Goal: Information Seeking & Learning: Learn about a topic

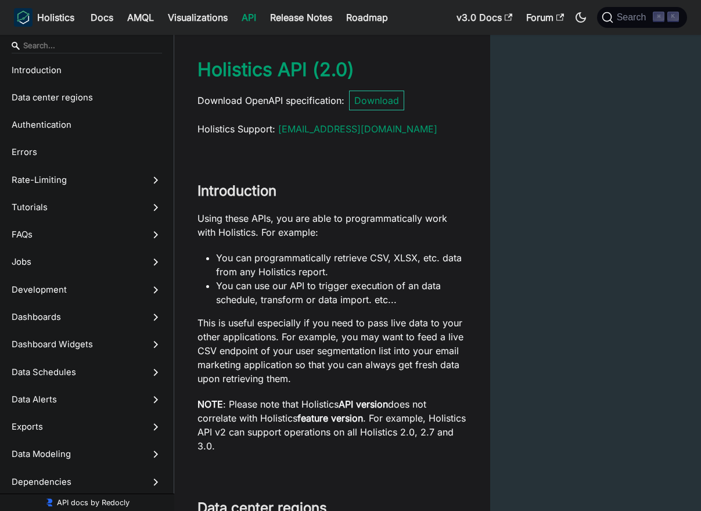
click at [95, 48] on input "Search" at bounding box center [87, 46] width 150 height 16
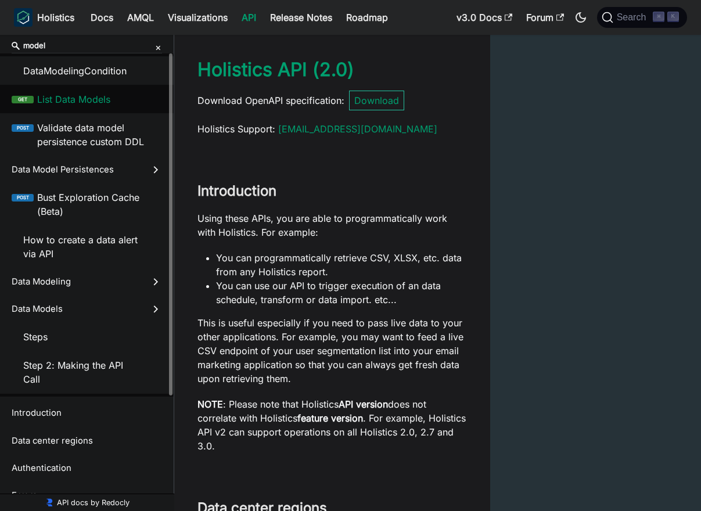
type input "model"
click at [114, 92] on span "List Data Models" at bounding box center [99, 99] width 125 height 14
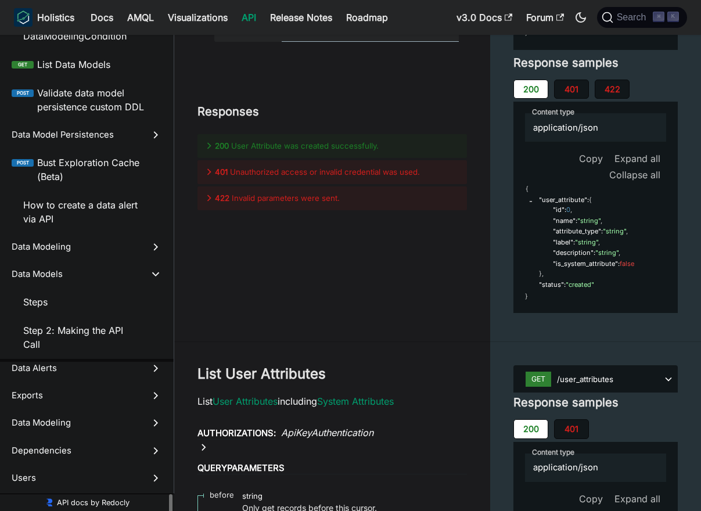
scroll to position [398, 0]
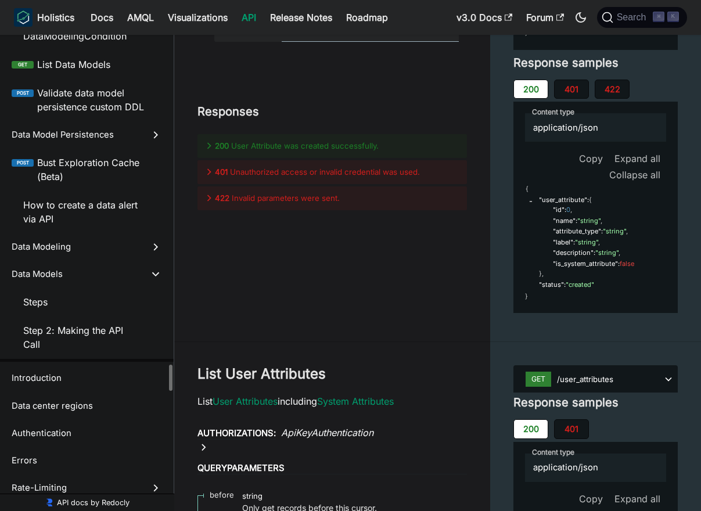
scroll to position [47928, 0]
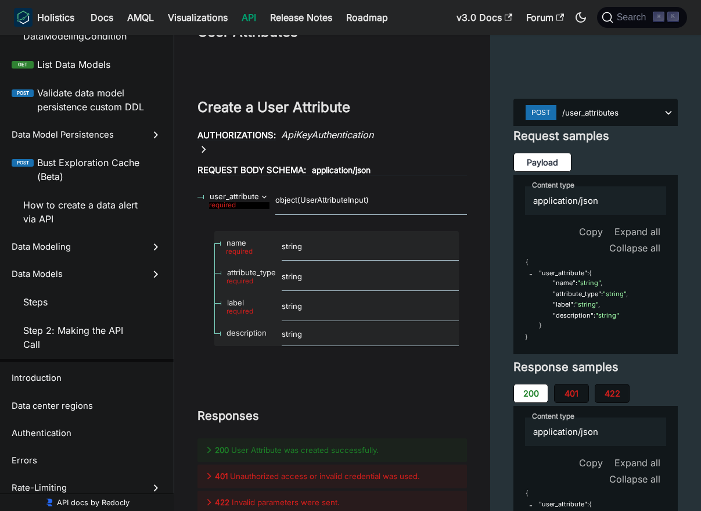
click at [248, 15] on link "API" at bounding box center [249, 17] width 28 height 19
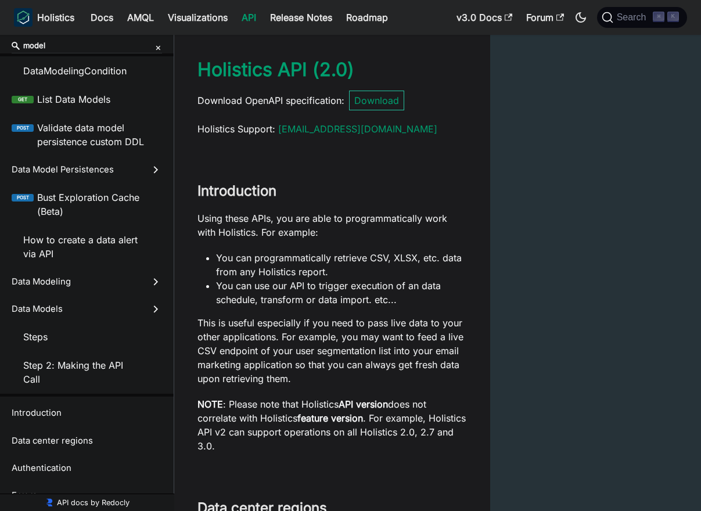
click at [156, 45] on icon "×" at bounding box center [158, 47] width 6 height 19
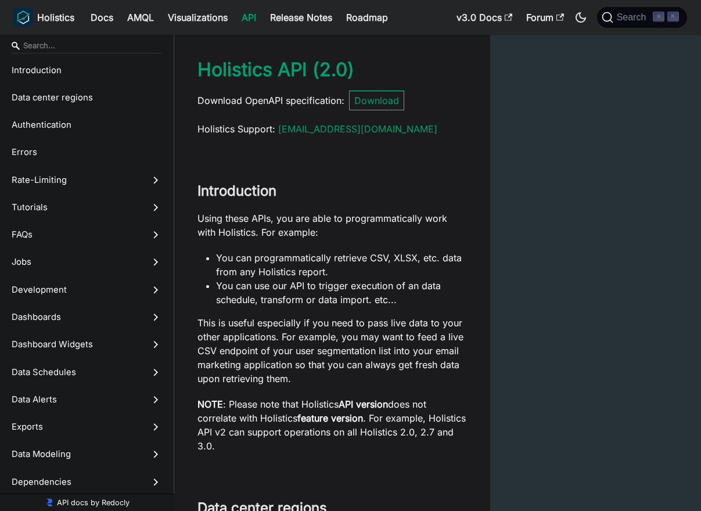
click at [81, 49] on input "Search" at bounding box center [87, 46] width 150 height 16
click at [227, 131] on span "Holistics Support : support@holistics.io" at bounding box center [313, 129] width 249 height 14
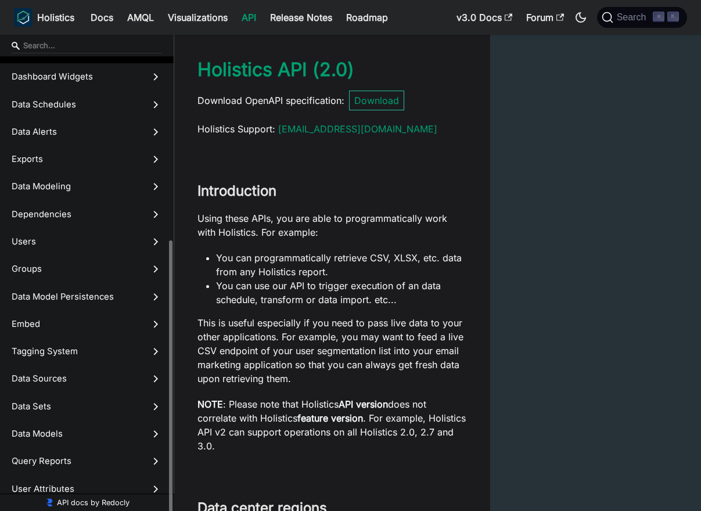
scroll to position [298, 0]
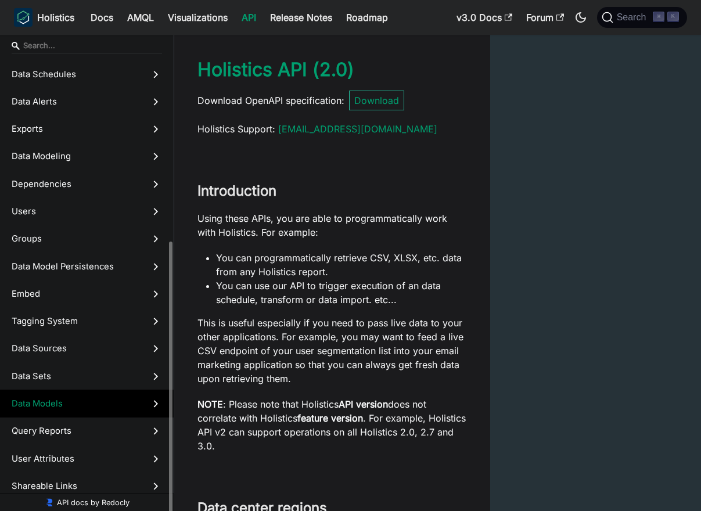
click at [73, 400] on span "Data Models" at bounding box center [76, 403] width 128 height 13
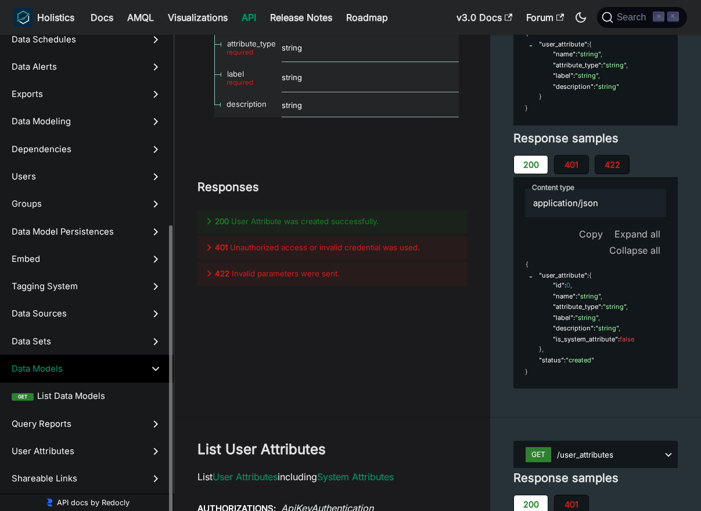
scroll to position [325, 0]
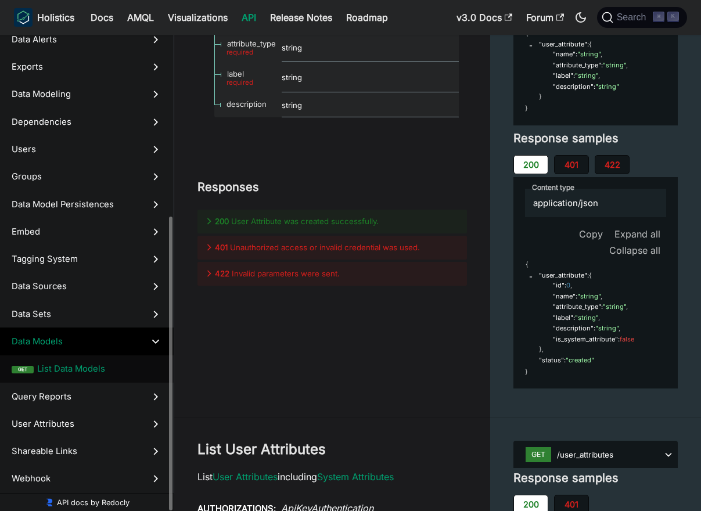
click at [88, 372] on span "List Data Models" at bounding box center [99, 369] width 125 height 13
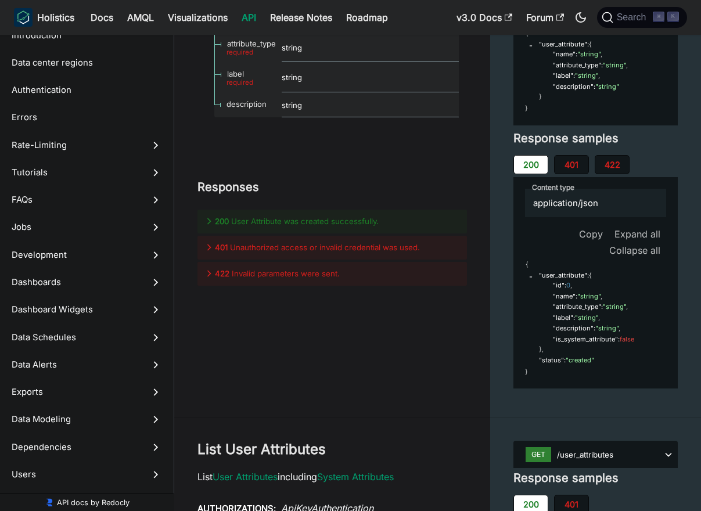
click at [246, 21] on link "API" at bounding box center [249, 17] width 28 height 19
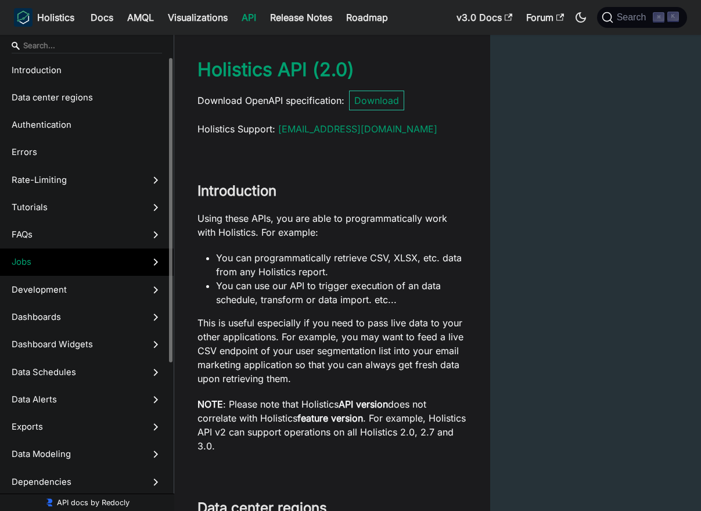
scroll to position [298, 0]
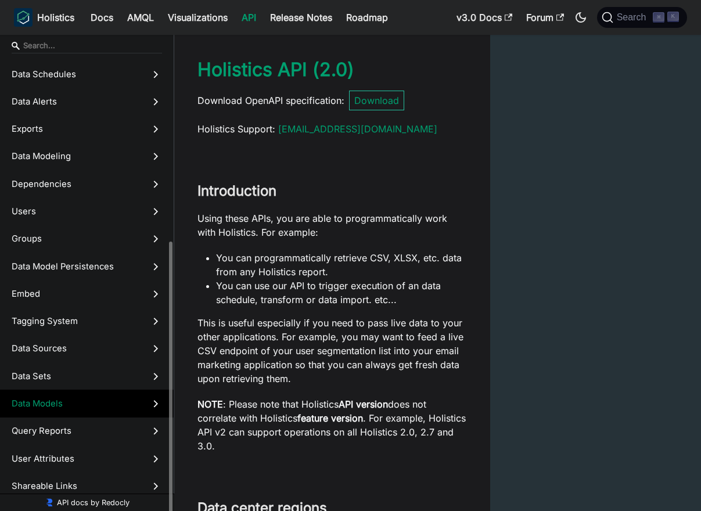
click at [65, 407] on span "Data Models" at bounding box center [76, 403] width 128 height 13
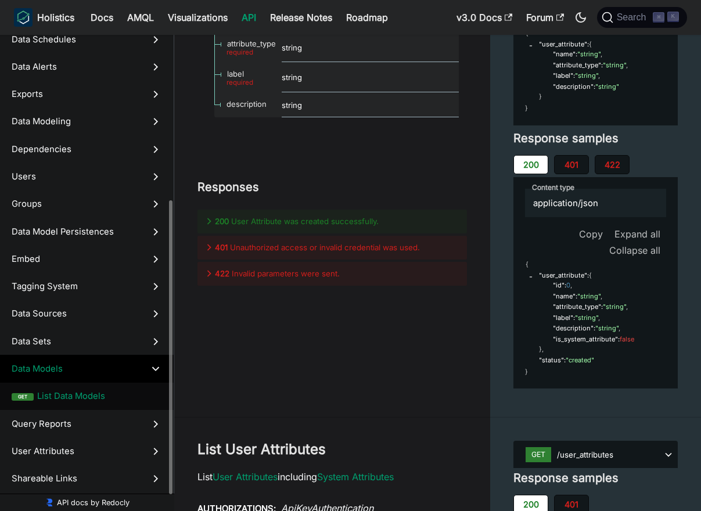
click at [74, 396] on span "List Data Models" at bounding box center [99, 396] width 125 height 13
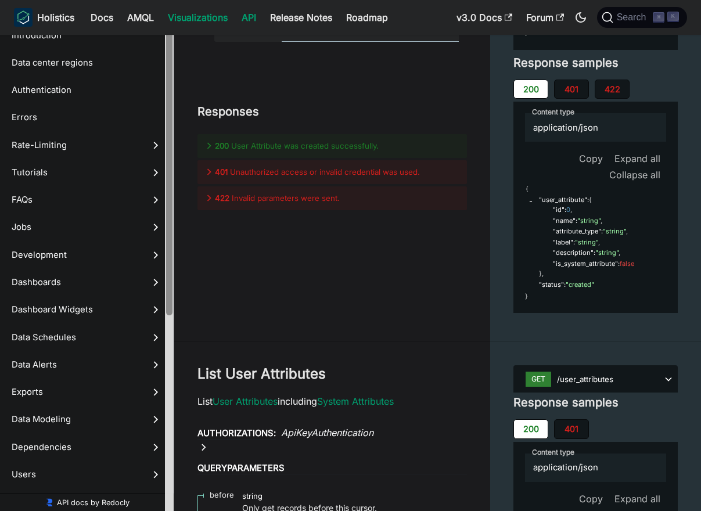
drag, startPoint x: 170, startPoint y: 93, endPoint x: 190, endPoint y: 8, distance: 87.2
drag, startPoint x: 171, startPoint y: 57, endPoint x: 171, endPoint y: 11, distance: 45.9
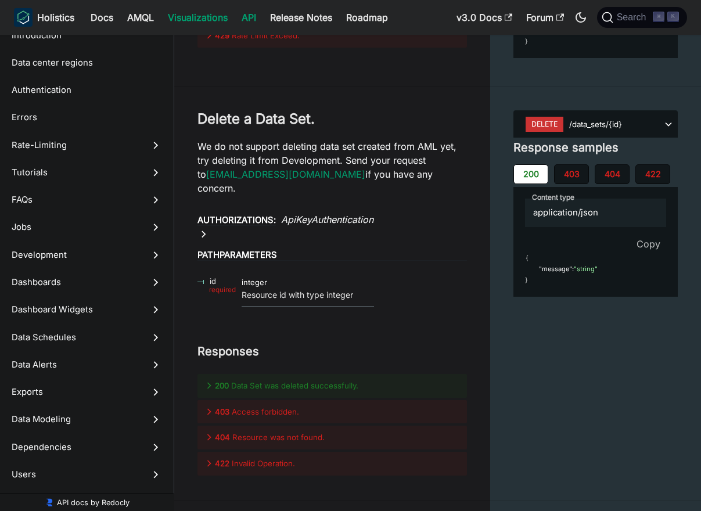
click at [205, 18] on link "Visualizations" at bounding box center [198, 17] width 74 height 19
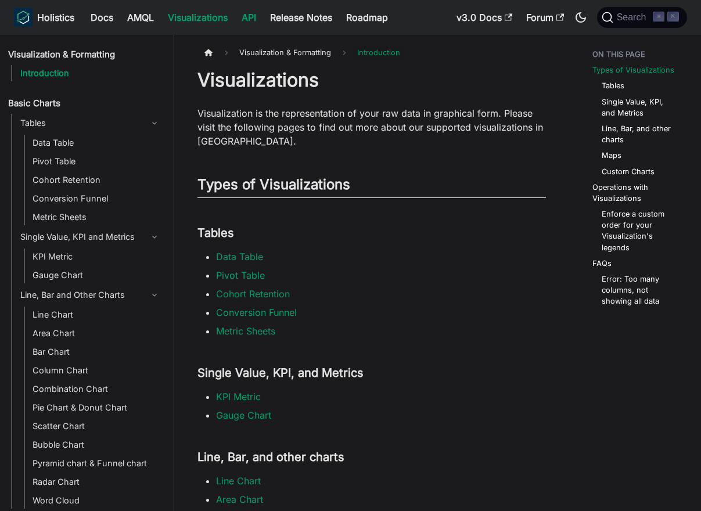
click at [253, 18] on link "API" at bounding box center [249, 17] width 28 height 19
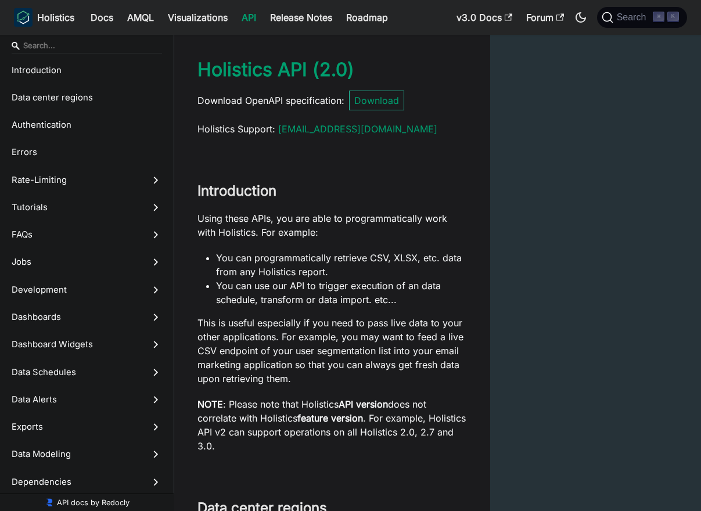
click at [96, 44] on input "Search" at bounding box center [87, 46] width 150 height 16
type input "n"
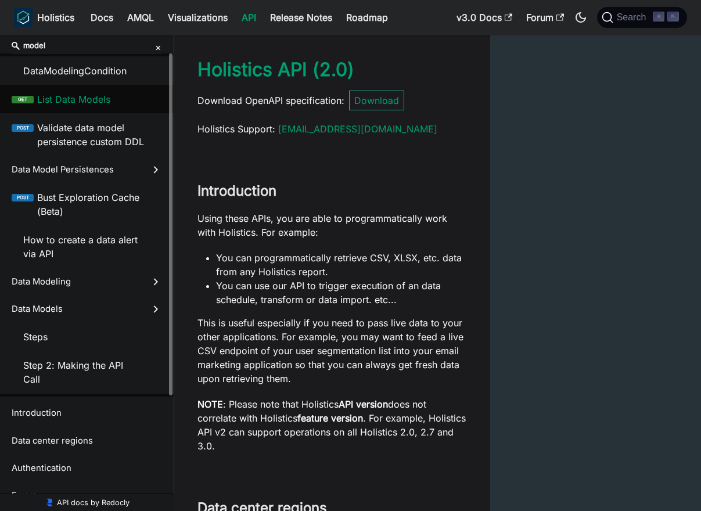
type input "model"
click at [104, 101] on span "List Data Models" at bounding box center [99, 99] width 125 height 14
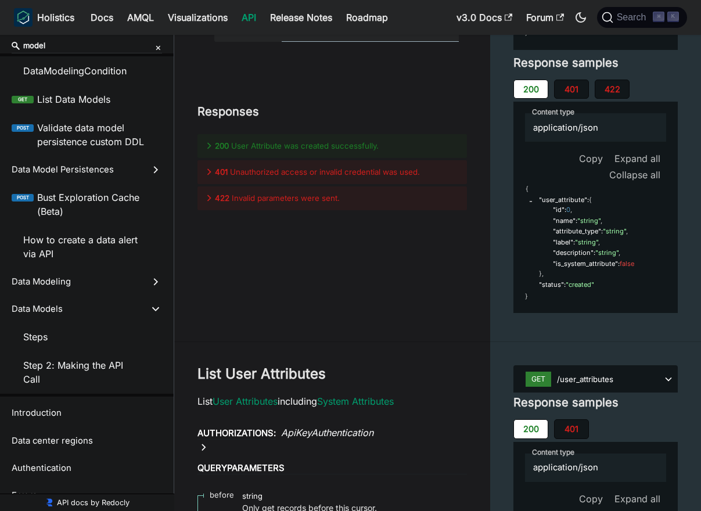
click at [155, 48] on icon "×" at bounding box center [158, 47] width 6 height 19
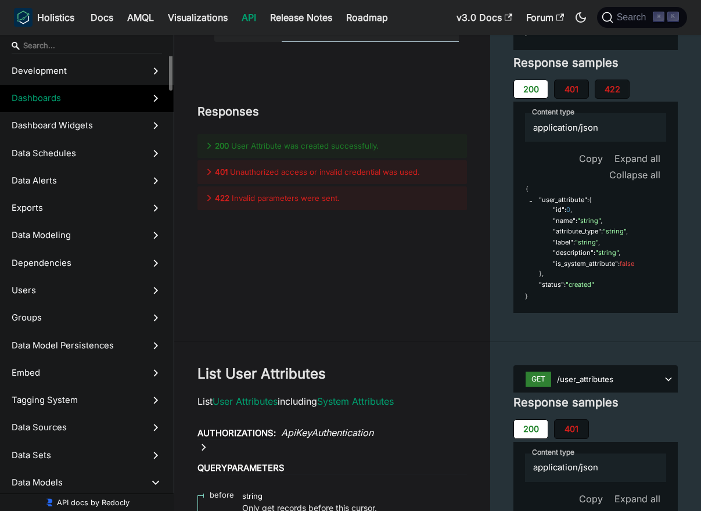
scroll to position [0, 0]
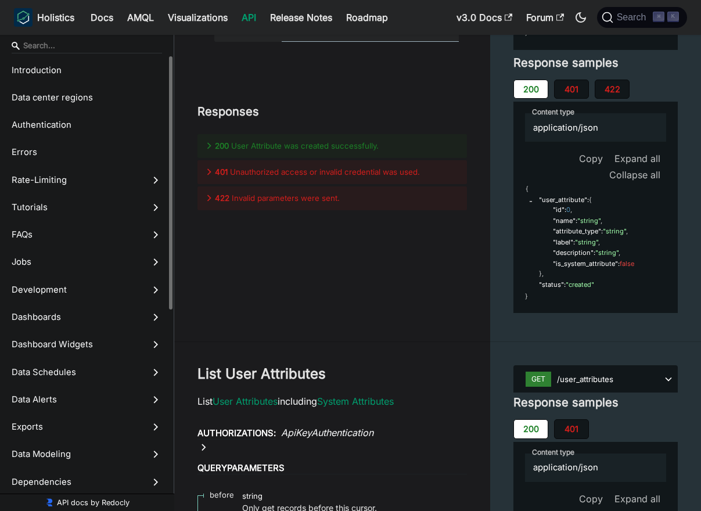
click at [102, 43] on input "Search" at bounding box center [87, 46] width 150 height 16
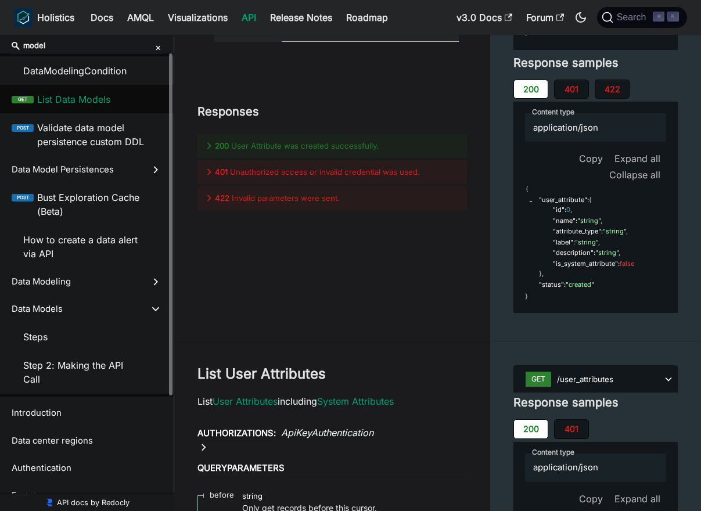
type input "model"
click at [105, 97] on span "List Data Models" at bounding box center [99, 99] width 125 height 14
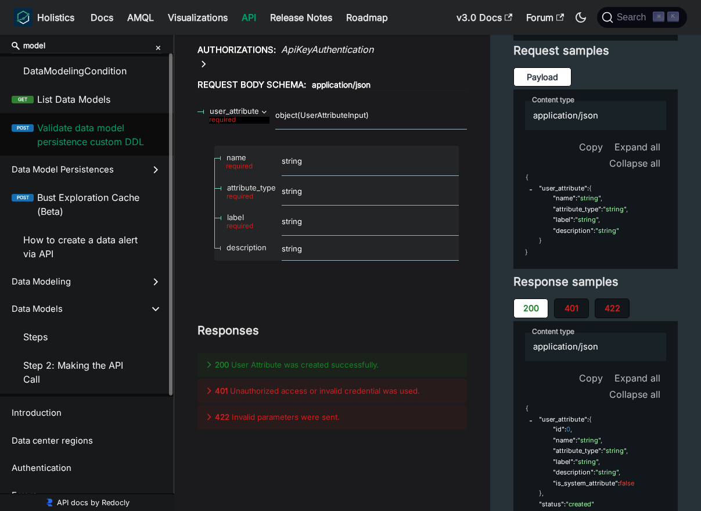
click at [99, 129] on span "Validate data model persistence custom DDL" at bounding box center [99, 135] width 125 height 28
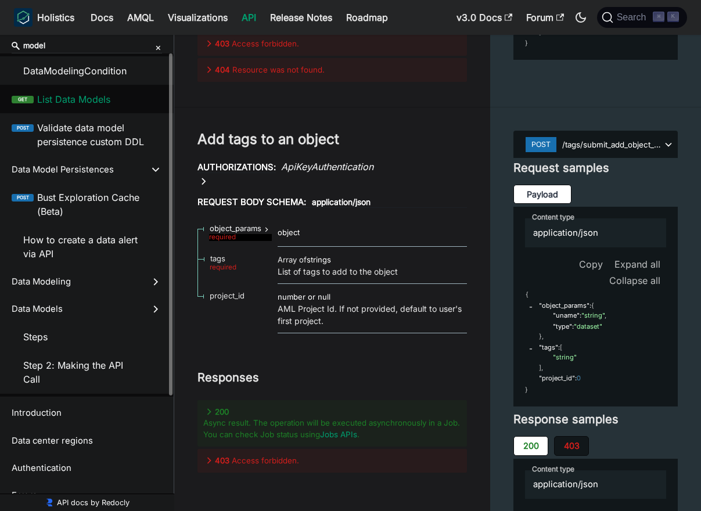
click at [99, 110] on label "get List Data Models" at bounding box center [87, 99] width 174 height 28
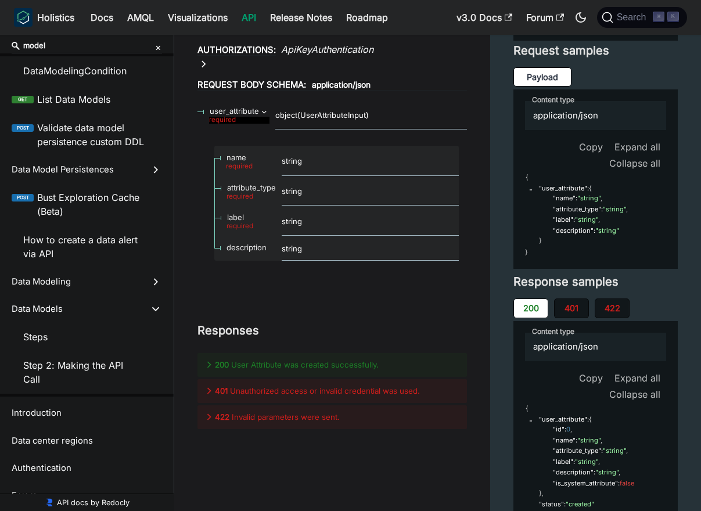
click at [157, 47] on icon "×" at bounding box center [158, 47] width 6 height 19
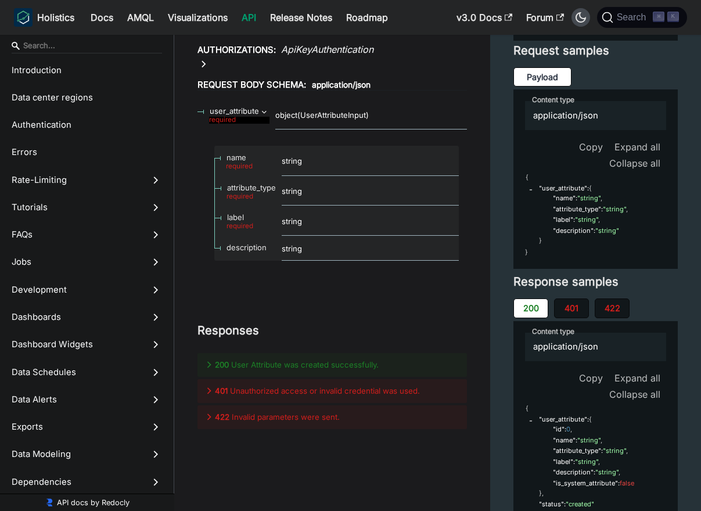
click at [582, 17] on icon "Switch between dark and light mode (currently dark mode)" at bounding box center [581, 17] width 14 height 14
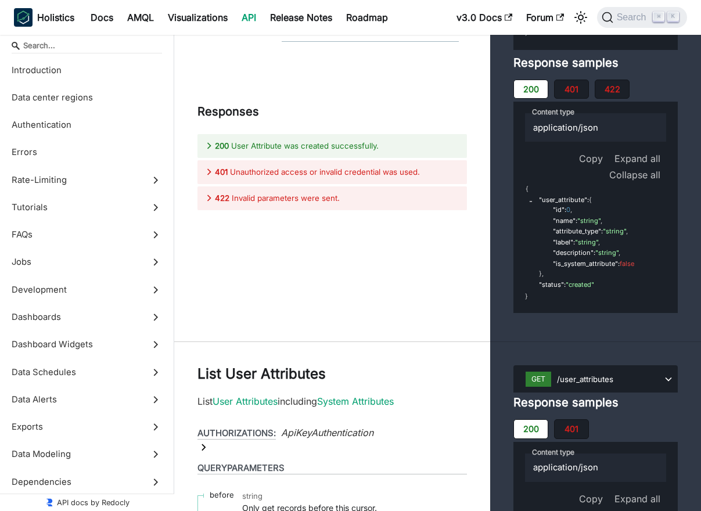
scroll to position [48157, 0]
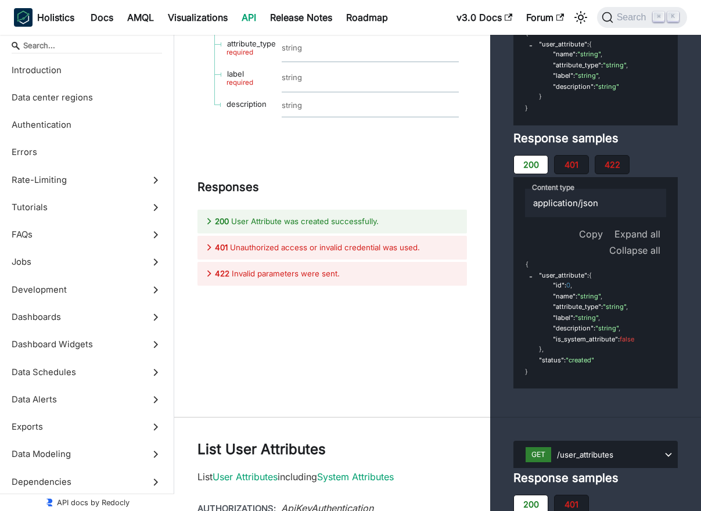
click at [48, 45] on input "Search" at bounding box center [87, 46] width 150 height 16
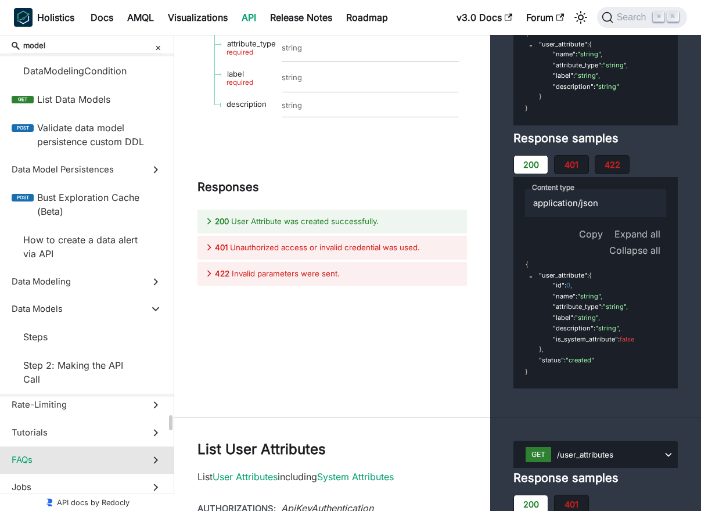
scroll to position [0, 0]
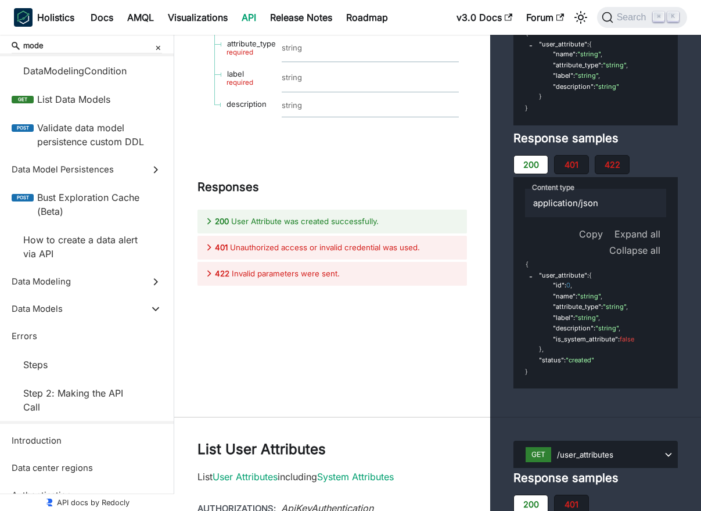
type input "model"
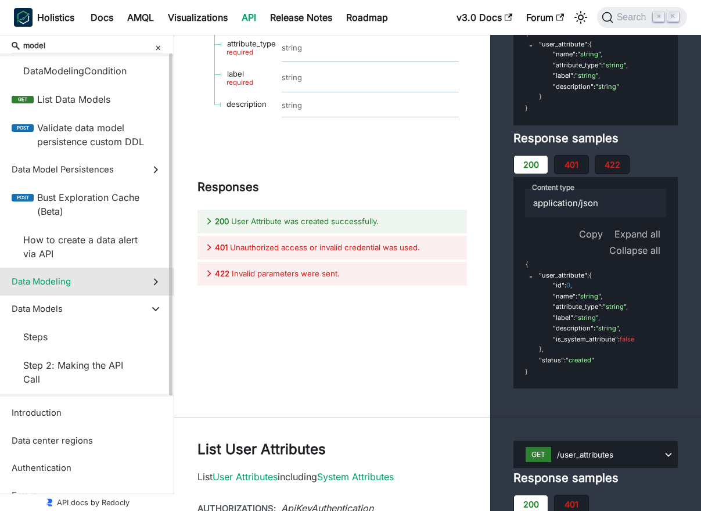
click at [85, 285] on span "Data Modeling" at bounding box center [76, 281] width 128 height 13
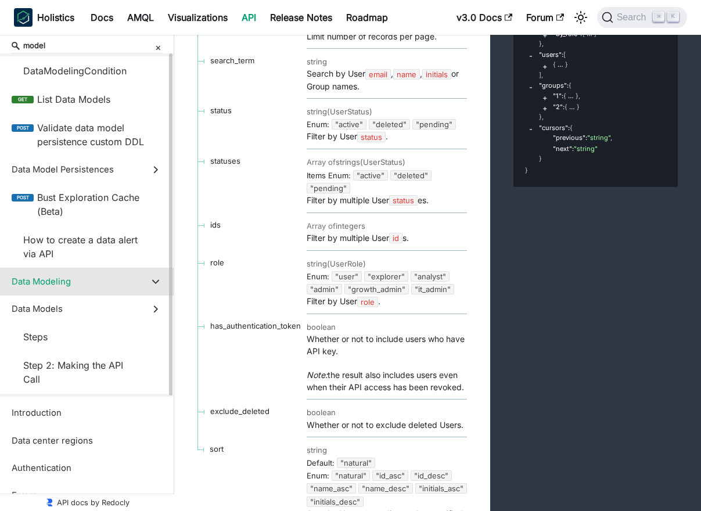
click at [85, 285] on span "Data Modeling" at bounding box center [76, 281] width 128 height 13
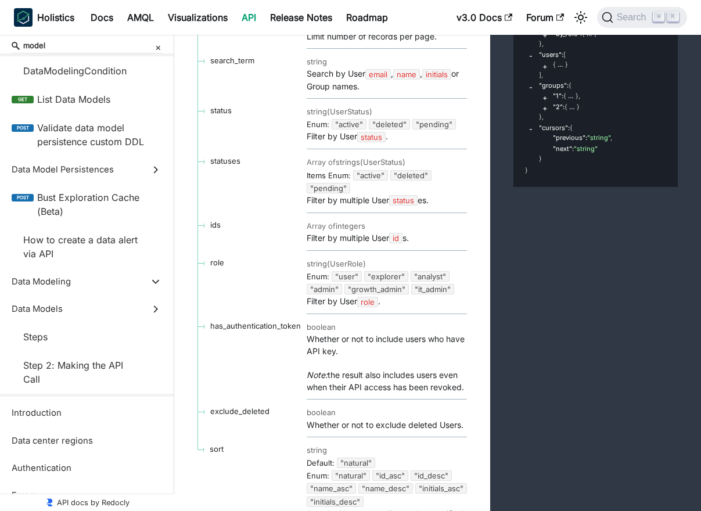
click at [159, 47] on icon "×" at bounding box center [158, 47] width 6 height 19
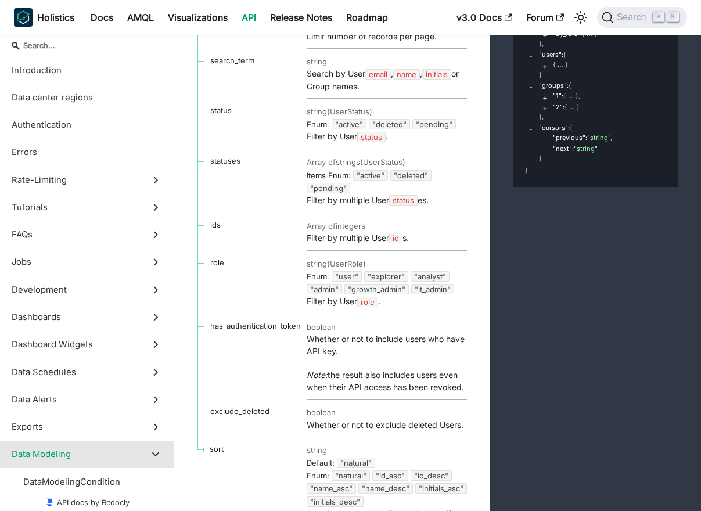
click at [128, 48] on input "Search" at bounding box center [87, 46] width 150 height 16
click at [103, 48] on input "Search" at bounding box center [87, 46] width 150 height 16
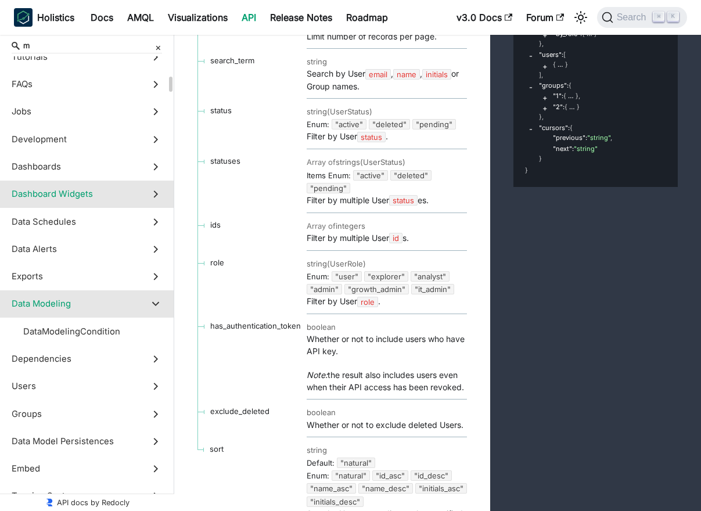
scroll to position [0, 0]
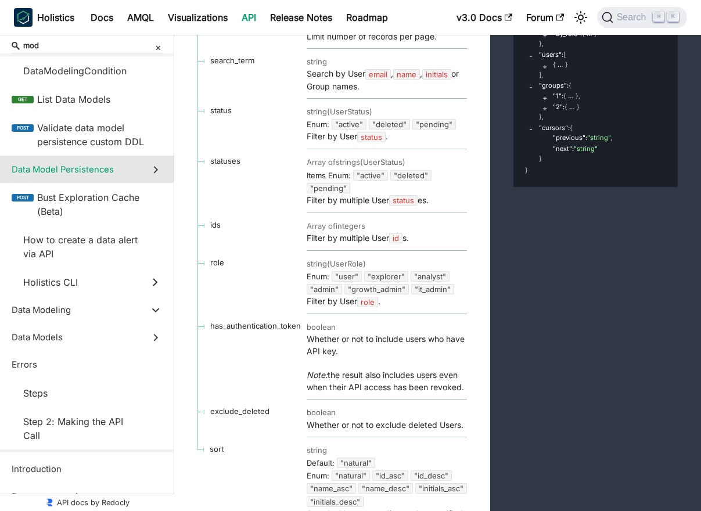
type input "mod"
click at [156, 164] on icon at bounding box center [155, 169] width 13 height 13
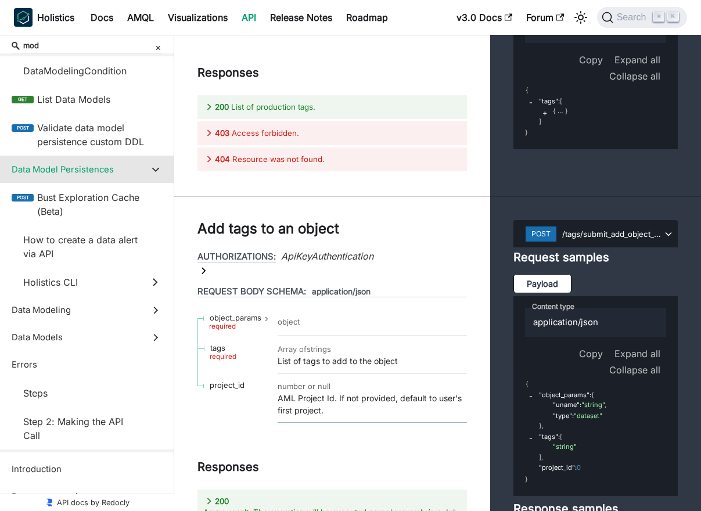
click at [158, 168] on polygon at bounding box center [155, 169] width 7 height 5
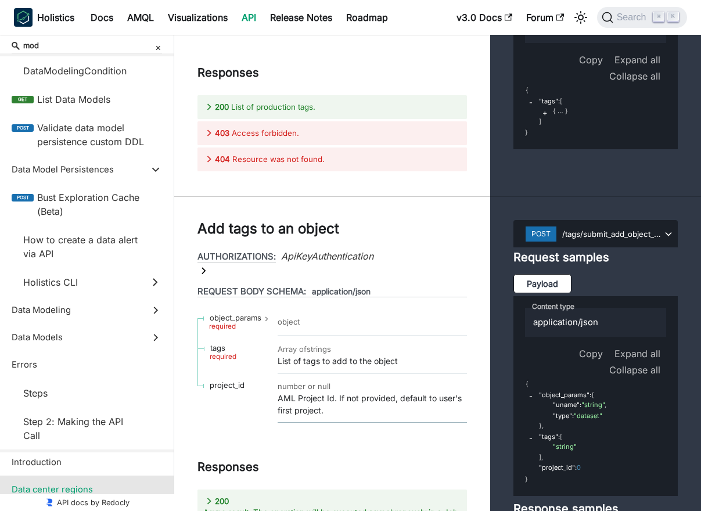
scroll to position [0, 0]
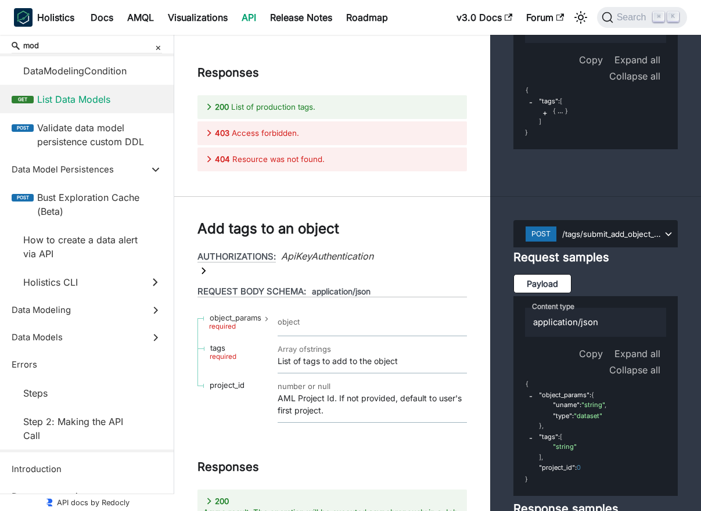
click at [85, 101] on span "List Data Models" at bounding box center [99, 99] width 125 height 14
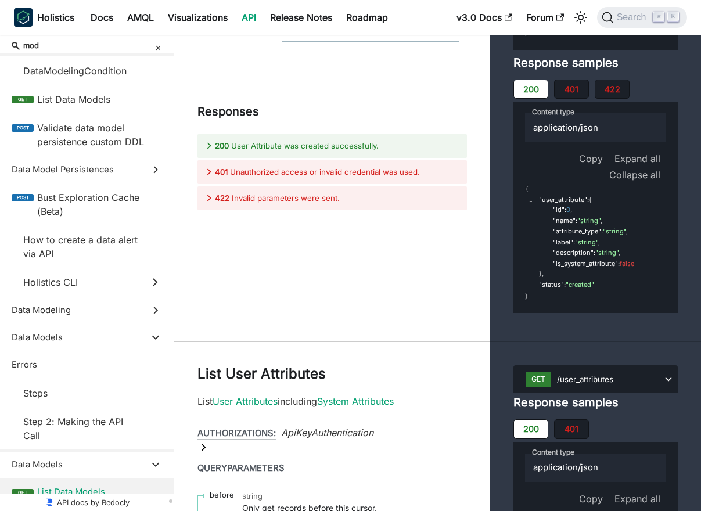
scroll to position [637, 0]
click at [79, 486] on span "List Data Models" at bounding box center [99, 491] width 125 height 13
click at [123, 277] on span "Holistics CLI" at bounding box center [81, 282] width 117 height 14
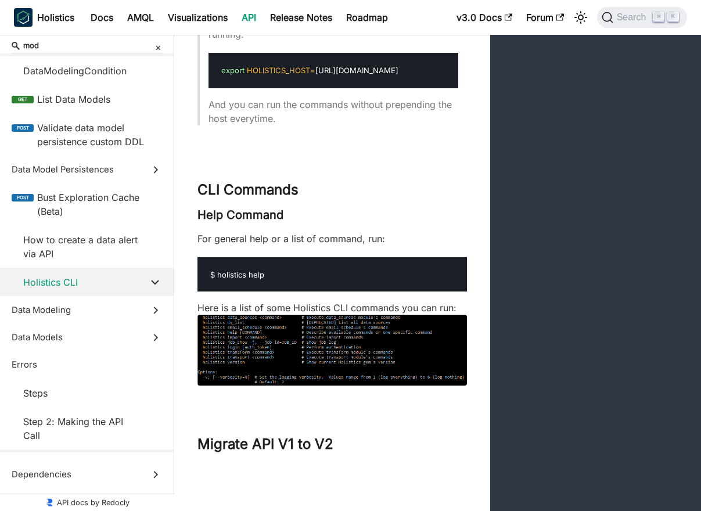
click at [130, 279] on span "Holistics CLI" at bounding box center [81, 282] width 117 height 14
click at [158, 45] on icon "×" at bounding box center [158, 47] width 6 height 19
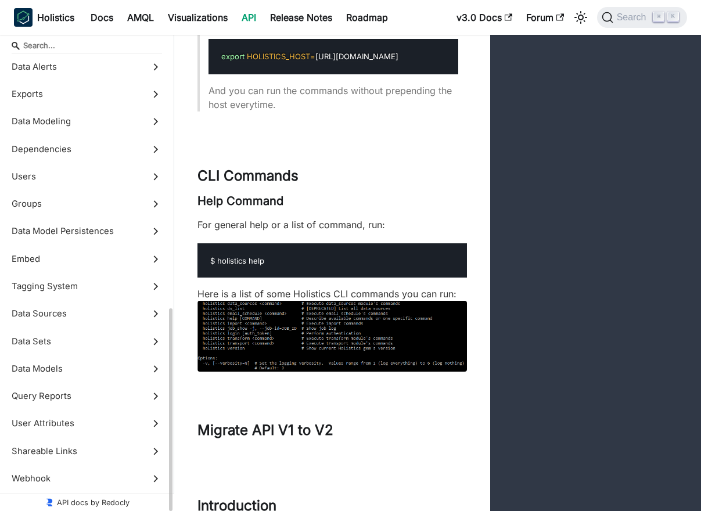
scroll to position [563, 0]
click at [134, 43] on input "Search" at bounding box center [87, 46] width 150 height 16
click at [134, 43] on input "s" at bounding box center [87, 46] width 150 height 16
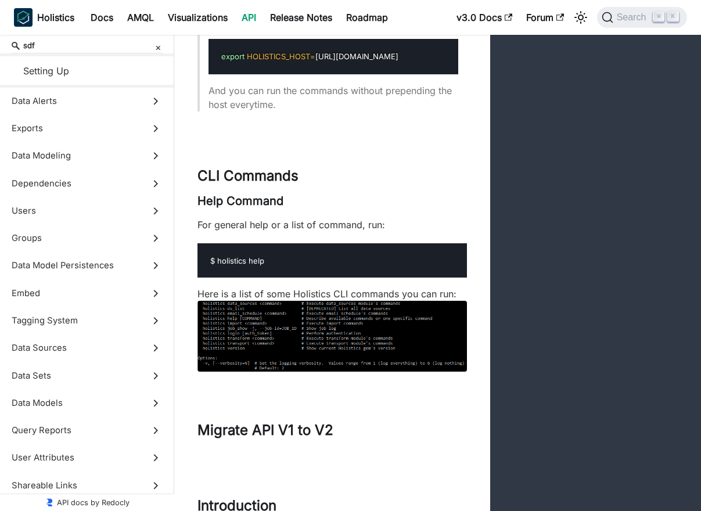
type input "sdf"
click at [159, 46] on icon "×" at bounding box center [158, 47] width 6 height 19
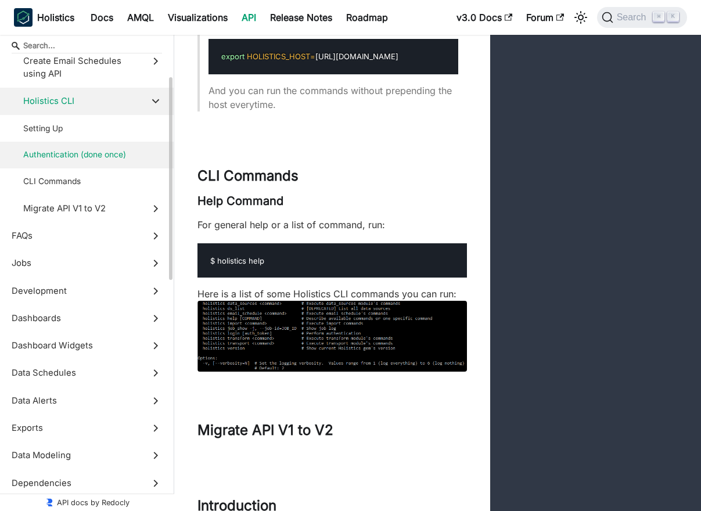
scroll to position [0, 0]
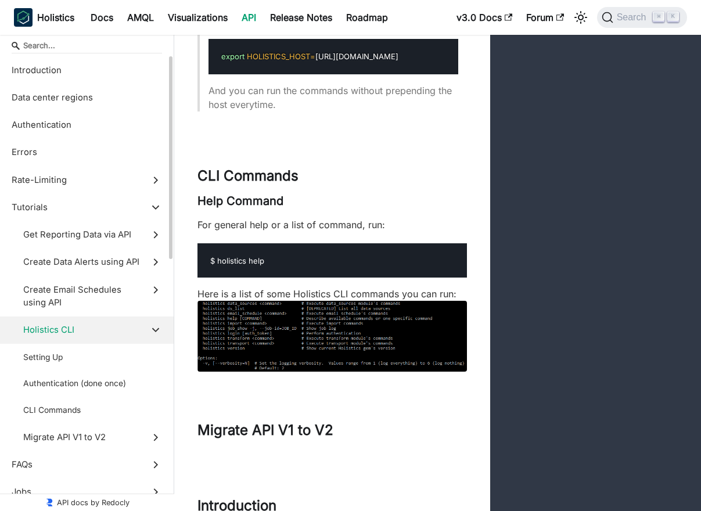
click at [85, 48] on input "Search" at bounding box center [87, 46] width 150 height 16
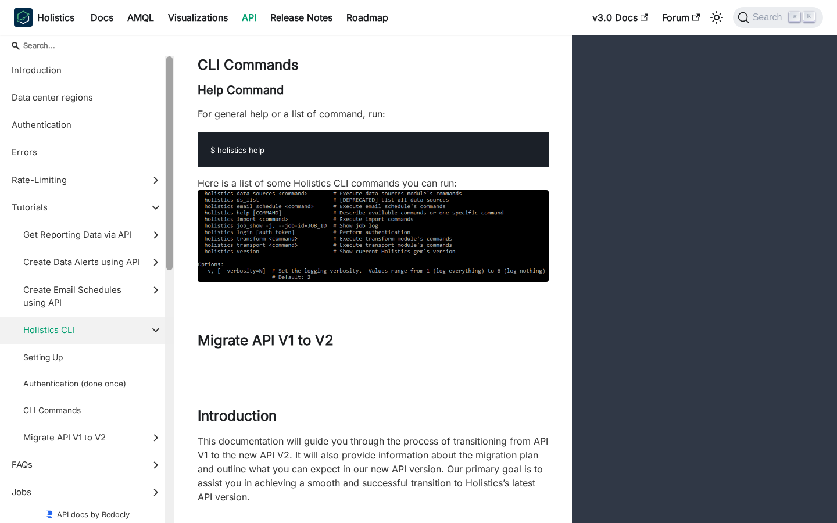
scroll to position [551, 0]
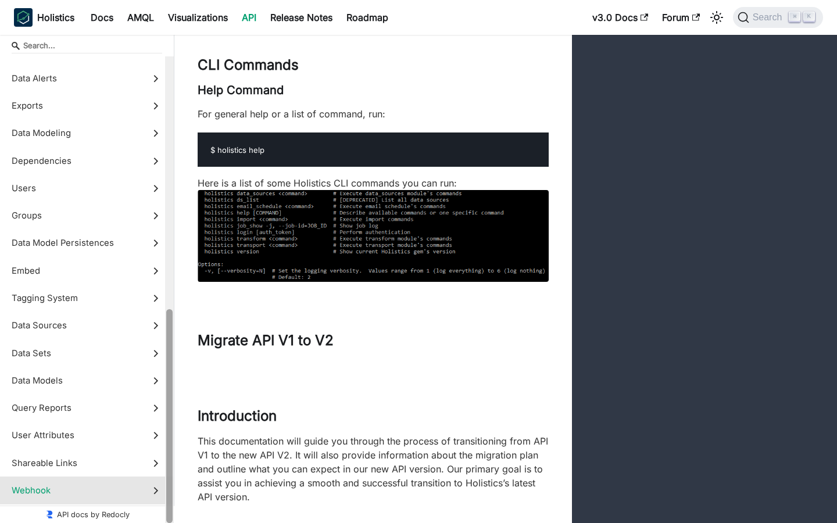
drag, startPoint x: 171, startPoint y: 113, endPoint x: 138, endPoint y: 476, distance: 364.6
click at [138, 476] on div "Introduction Data center regions Authentication Errors Rate-Limiting Overview R…" at bounding box center [87, 289] width 174 height 467
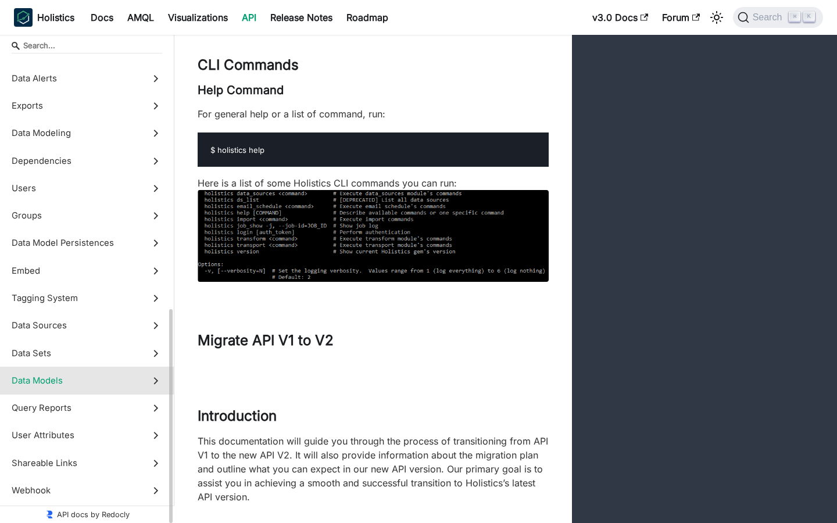
click at [66, 373] on label "Data Models" at bounding box center [87, 380] width 174 height 27
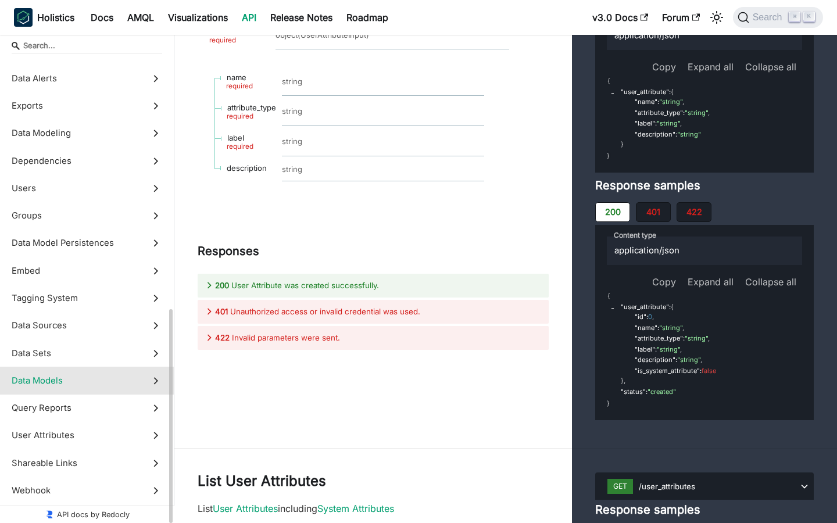
scroll to position [349, 0]
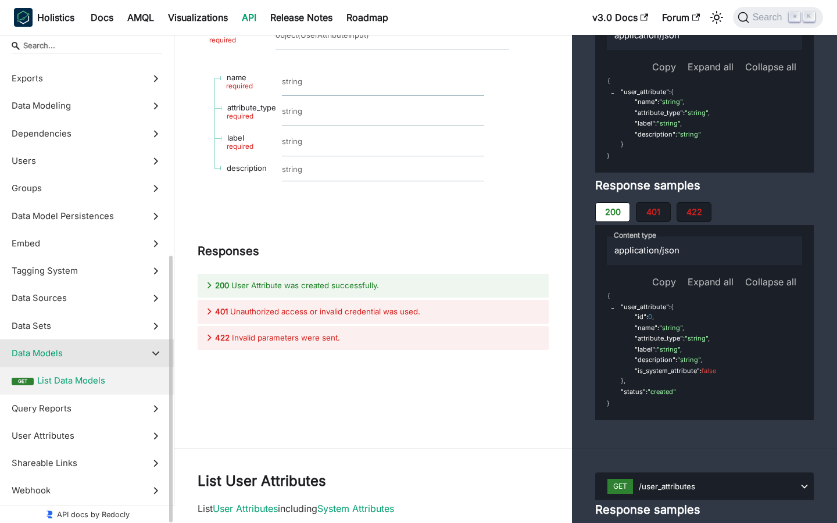
click at [72, 387] on span "List Data Models" at bounding box center [99, 380] width 125 height 13
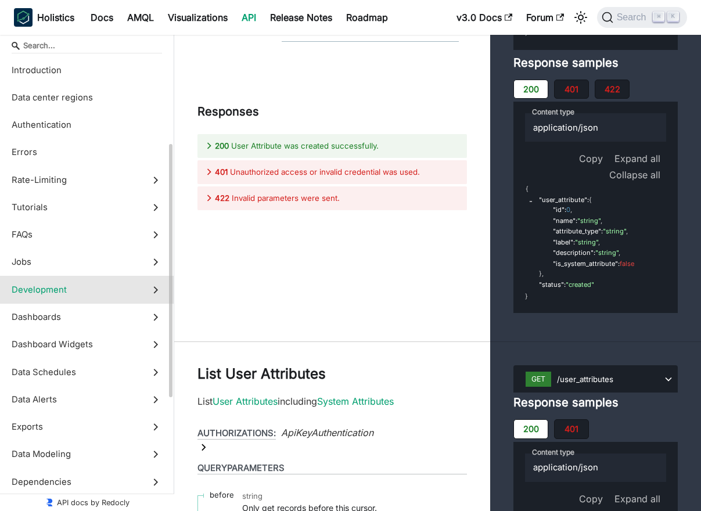
scroll to position [360, 0]
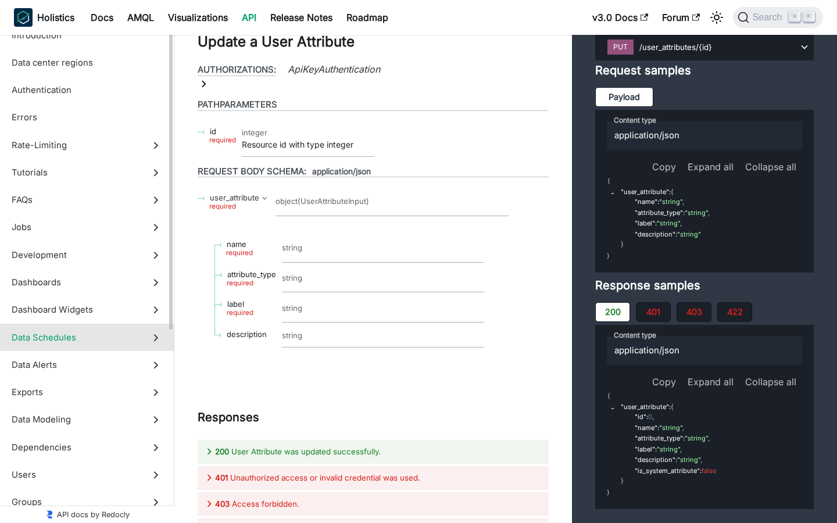
click at [80, 328] on label "Data Schedules" at bounding box center [87, 337] width 174 height 27
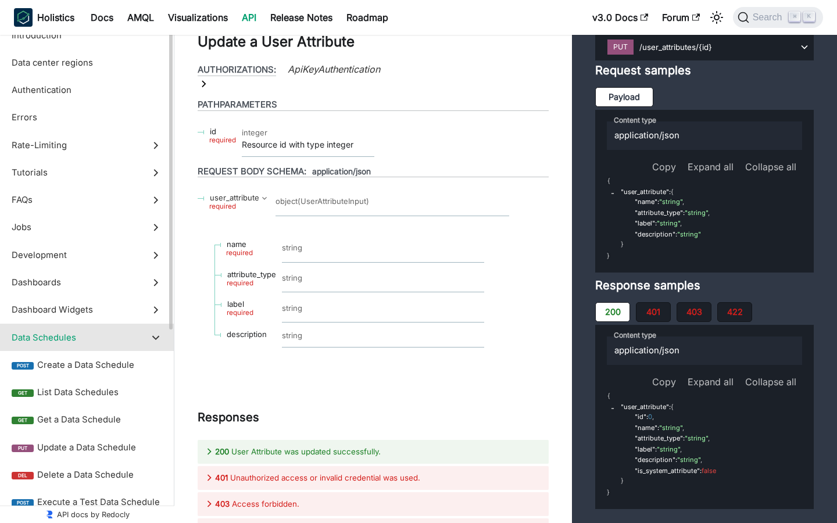
scroll to position [25767, 0]
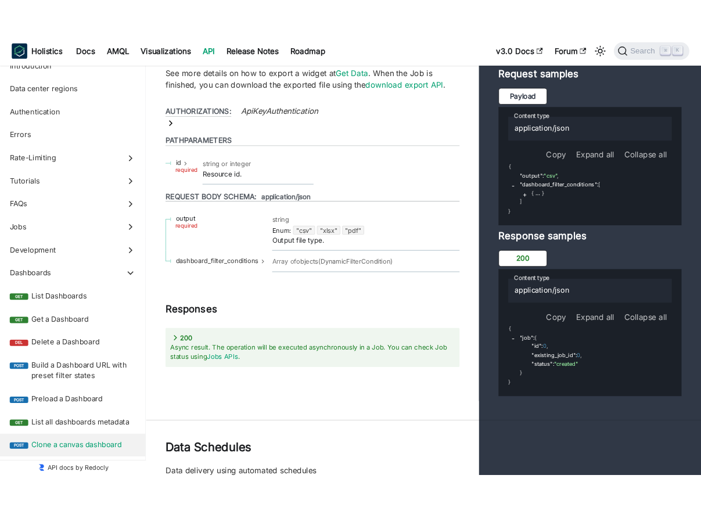
scroll to position [25505, 0]
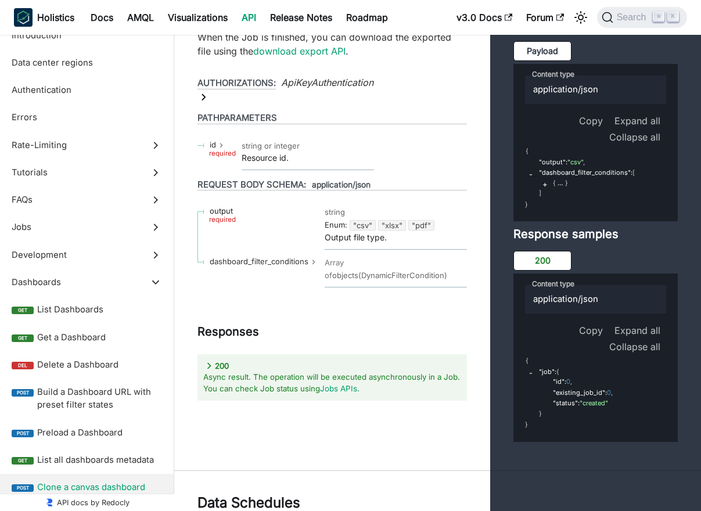
drag, startPoint x: 242, startPoint y: 218, endPoint x: 297, endPoint y: 232, distance: 56.9
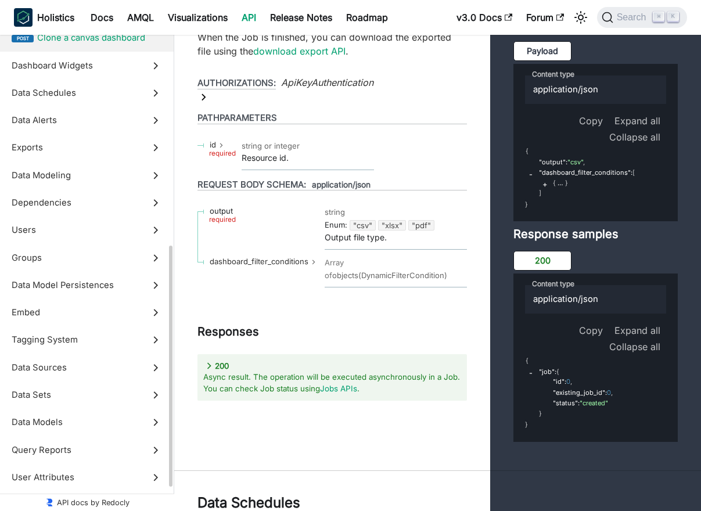
scroll to position [503, 0]
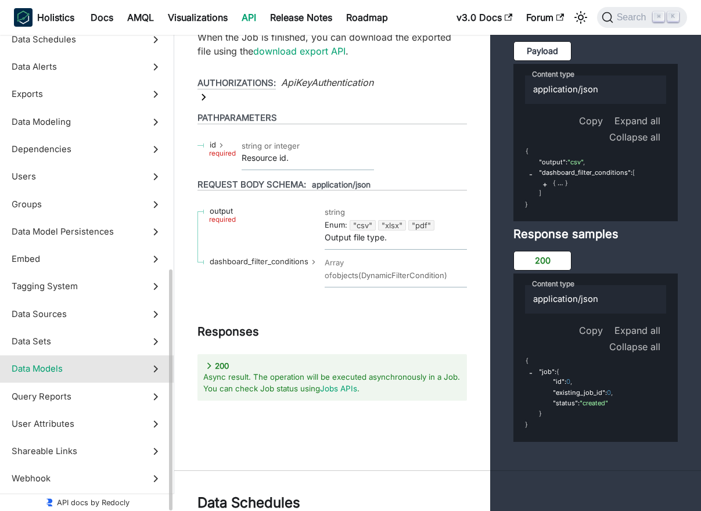
click at [73, 374] on span "Data Models" at bounding box center [76, 369] width 128 height 13
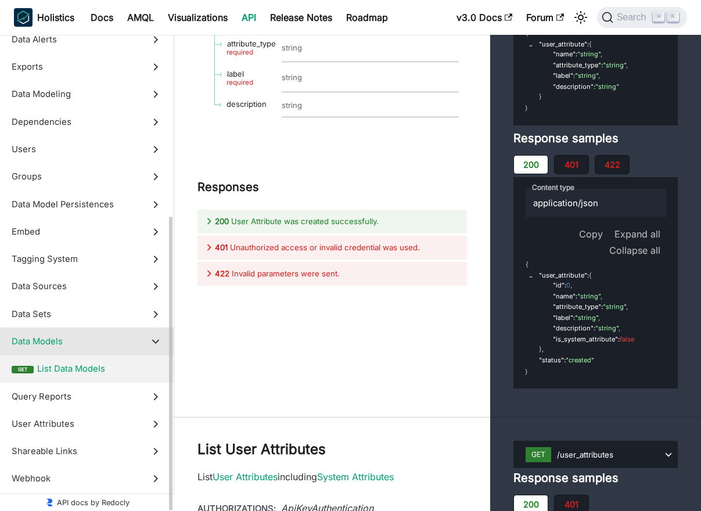
click at [77, 374] on span "List Data Models" at bounding box center [99, 369] width 125 height 13
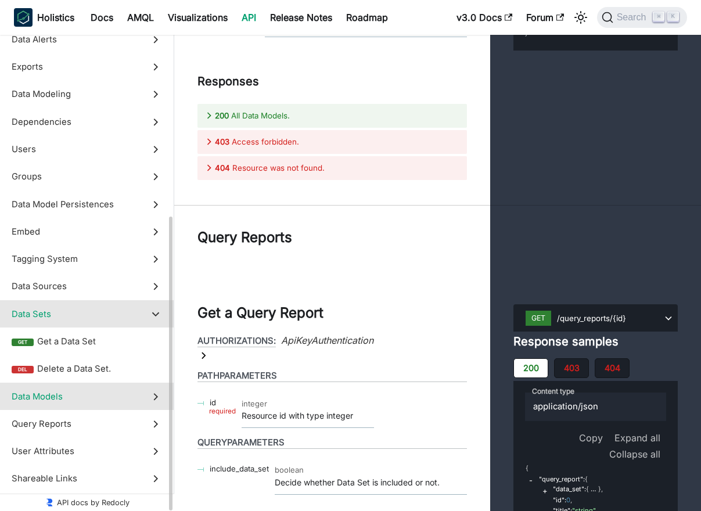
click at [65, 403] on span "Data Models" at bounding box center [76, 396] width 128 height 13
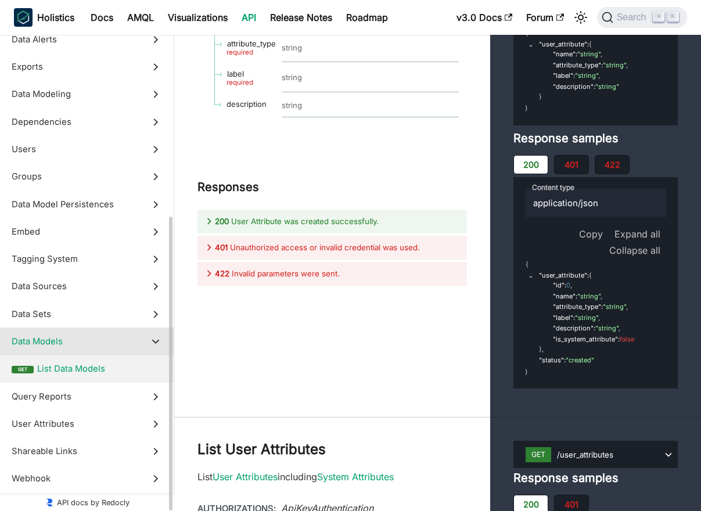
click at [73, 372] on span "List Data Models" at bounding box center [99, 369] width 125 height 13
